Goal: Find specific page/section: Find specific page/section

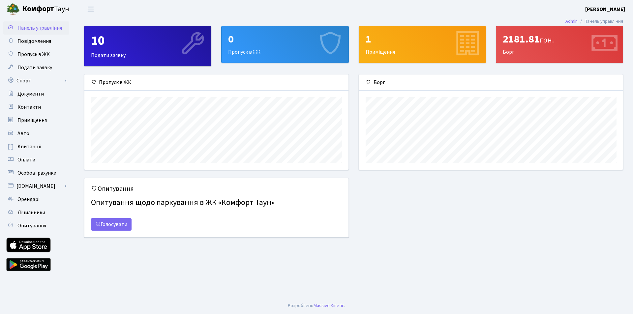
scroll to position [95, 264]
click at [39, 148] on span "Квитанції" at bounding box center [29, 146] width 24 height 7
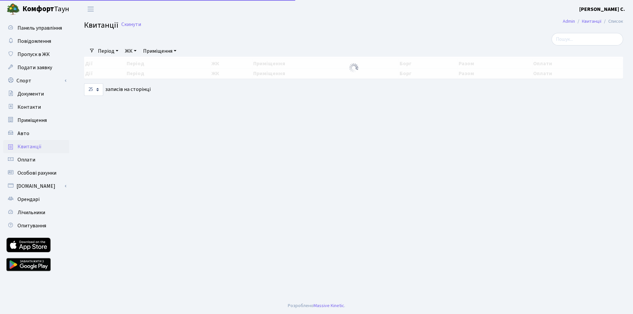
select select "25"
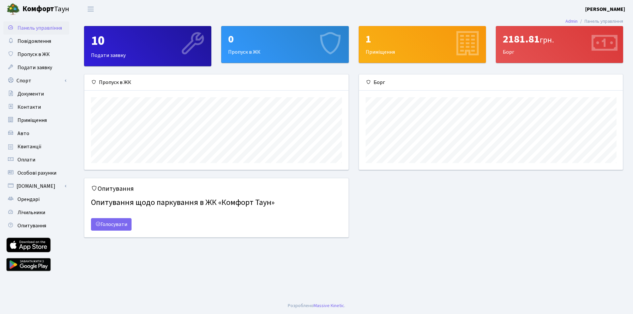
scroll to position [95, 264]
